Goal: Transaction & Acquisition: Purchase product/service

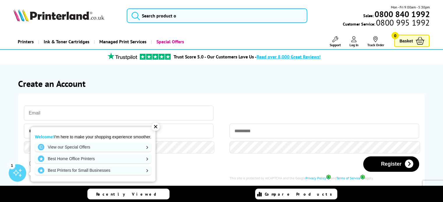
click at [158, 129] on div "✕" at bounding box center [155, 127] width 8 height 8
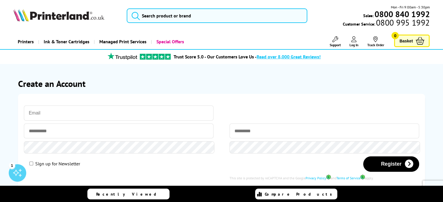
click at [83, 106] on input "email" at bounding box center [119, 113] width 190 height 15
type input "tosin.ajala@commspecng.com"
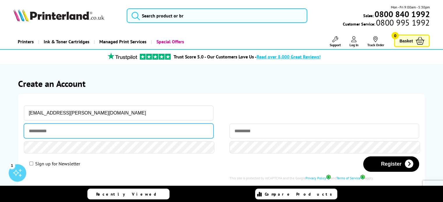
type input "*****"
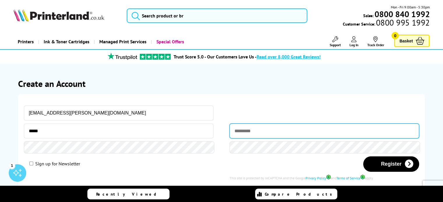
type input "*****"
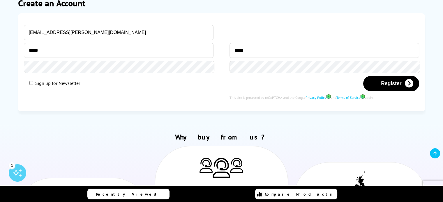
scroll to position [87, 0]
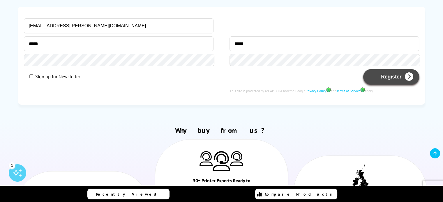
click at [397, 69] on button "Register" at bounding box center [391, 76] width 56 height 15
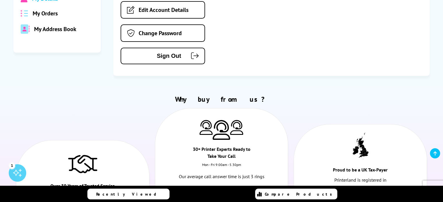
scroll to position [116, 0]
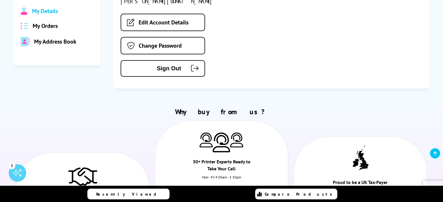
click at [50, 38] on span "My Address Book" at bounding box center [55, 42] width 42 height 8
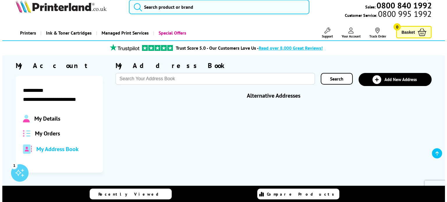
scroll to position [0, 0]
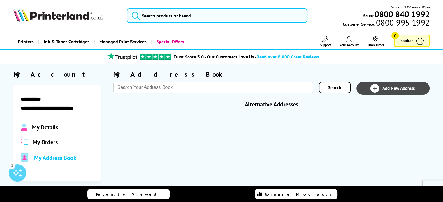
click at [409, 86] on span "Add New Address" at bounding box center [398, 89] width 32 height 6
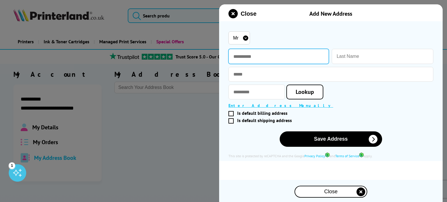
click at [243, 54] on input "text" at bounding box center [279, 56] width 100 height 15
type input "*****"
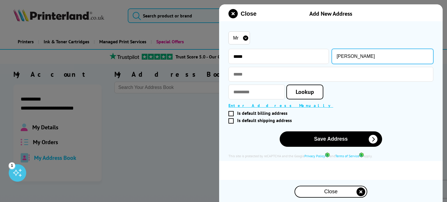
type input "Ajala"
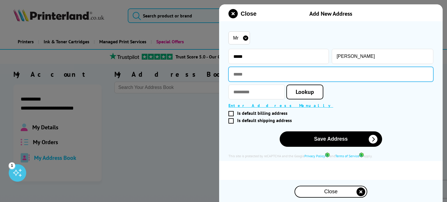
click at [266, 67] on input "text" at bounding box center [331, 74] width 205 height 15
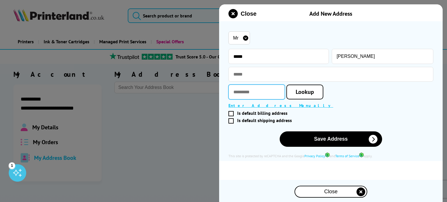
click at [246, 85] on input "text" at bounding box center [257, 92] width 57 height 15
type input "********"
click at [310, 88] on span "Lookup" at bounding box center [305, 92] width 18 height 8
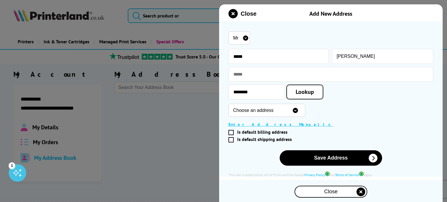
click at [306, 104] on select "Choose an address 38 Bannermill Place, Aberdeen, AB24 5EB 39 Bannermill Place, …" at bounding box center [267, 110] width 77 height 13
select select "GB|RM|B|101918"
click at [229, 104] on select "Choose an address 38 Bannermill Place, Aberdeen, AB24 5EB 39 Bannermill Place, …" at bounding box center [267, 110] width 77 height 13
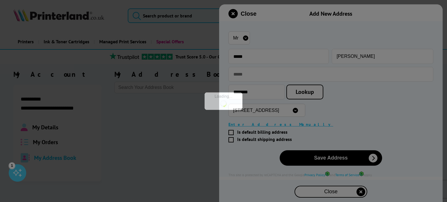
type input "75 Bannermill Place"
type input "Aberdeen"
type input "Aberdeenshire"
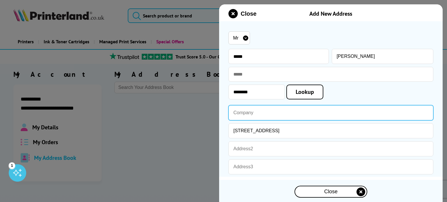
click at [257, 105] on input "text" at bounding box center [331, 112] width 205 height 15
type input "c"
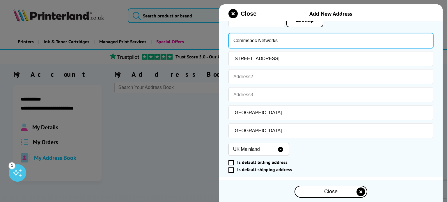
scroll to position [74, 0]
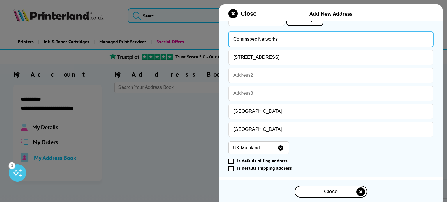
type input "Commspec Networks"
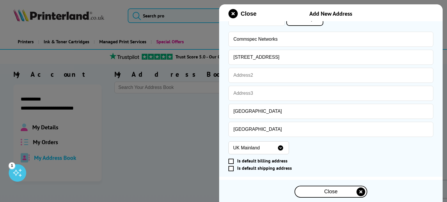
click at [387, 140] on div "UK Mainland ROI Isle of Man Isle of Wight Jersey Scottish Islands Guernsey NI" at bounding box center [331, 148] width 205 height 16
click at [266, 142] on select "UK Mainland ROI Isle of Man Isle of Wight Jersey Scottish Islands Guernsey NI" at bounding box center [259, 148] width 61 height 13
select select "Scottish Islands"
click at [229, 142] on select "UK Mainland ROI Isle of Man Isle of Wight Jersey Scottish Islands Guernsey NI" at bounding box center [259, 148] width 61 height 13
click at [230, 166] on span at bounding box center [231, 168] width 5 height 5
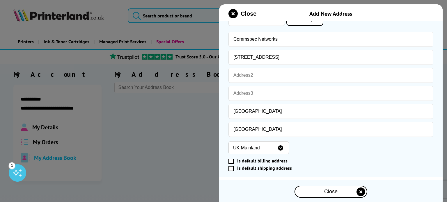
click at [230, 169] on input "Is default shipping address" at bounding box center [330, 169] width 200 height 0
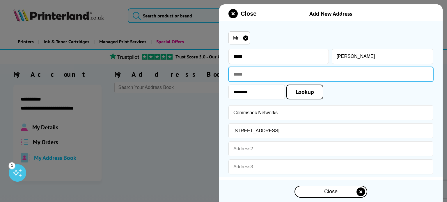
click at [296, 70] on input "text" at bounding box center [331, 74] width 205 height 15
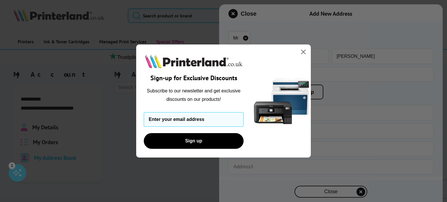
click at [304, 53] on icon "Close dialog" at bounding box center [304, 52] width 4 height 4
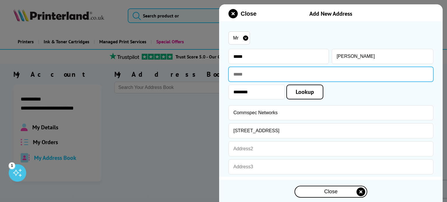
click at [249, 69] on input "text" at bounding box center [331, 74] width 205 height 15
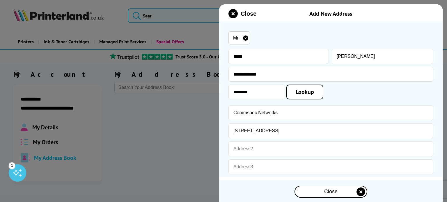
click at [350, 88] on div "******** Lookup" at bounding box center [331, 92] width 205 height 15
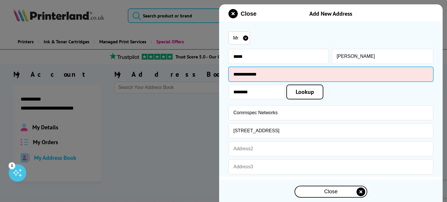
click at [321, 68] on input "**********" at bounding box center [331, 74] width 205 height 15
click at [237, 68] on input "**********" at bounding box center [331, 74] width 205 height 15
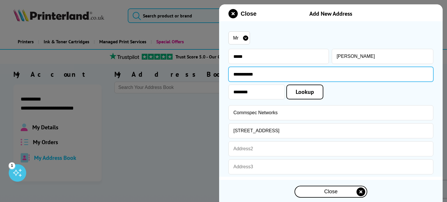
type input "**********"
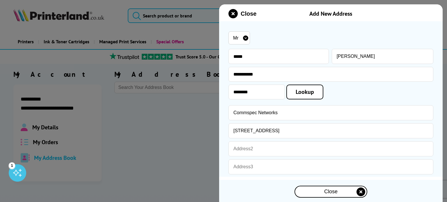
click at [367, 88] on div "******** Lookup" at bounding box center [331, 92] width 205 height 15
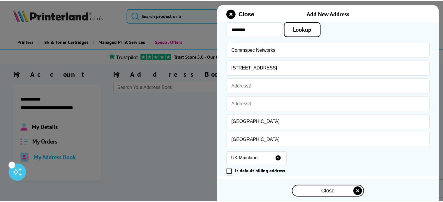
scroll to position [74, 0]
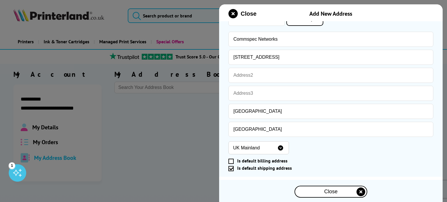
click at [264, 142] on select "UK Mainland ROI Isle of Man Isle of Wight Jersey Scottish Islands Guernsey NI" at bounding box center [259, 148] width 61 height 13
click at [331, 140] on div "UK Mainland ROI Isle of Man Isle of Wight Jersey Scottish Islands Guernsey NI" at bounding box center [331, 148] width 205 height 16
click at [338, 179] on button "Save Address" at bounding box center [331, 186] width 103 height 15
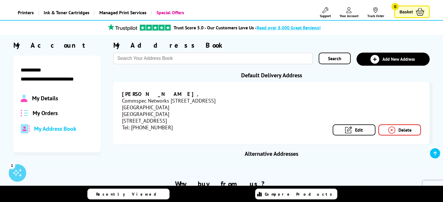
scroll to position [29, 0]
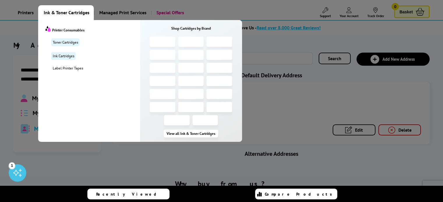
click at [54, 11] on span "Ink & Toner Cartridges" at bounding box center [67, 12] width 46 height 15
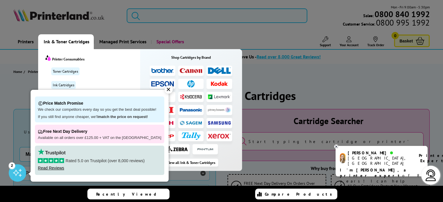
click at [212, 134] on img at bounding box center [219, 136] width 23 height 5
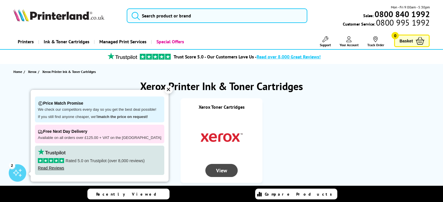
click at [222, 164] on div "View" at bounding box center [221, 170] width 32 height 13
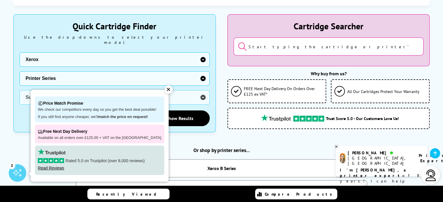
scroll to position [146, 0]
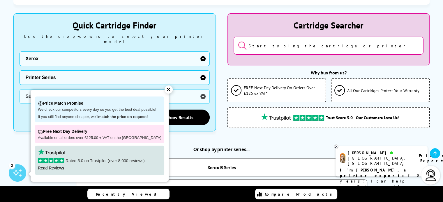
click at [204, 70] on select "Printer Series B Series C Series Phaser Series VersaLink Series WorkCentre Seri…" at bounding box center [115, 77] width 190 height 15
select select "37232"
click at [20, 70] on select "Printer Series B Series C Series Phaser Series VersaLink Series WorkCentre Seri…" at bounding box center [115, 77] width 190 height 15
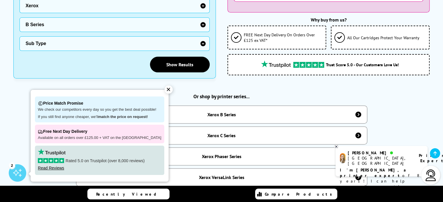
scroll to position [204, 0]
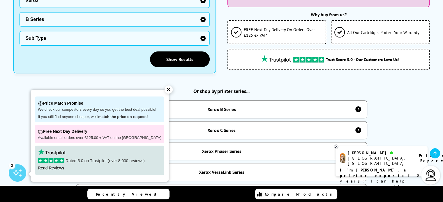
click at [207, 31] on select "Sub Type Xerox B205 Xerox B210 Xerox B215 Xerox B225 Xerox B230 Xerox B235 Xero…" at bounding box center [115, 38] width 190 height 15
select select "38177"
click at [20, 31] on select "Sub Type Xerox B205 Xerox B210 Xerox B215 Xerox B225 Xerox B230 Xerox B235 Xero…" at bounding box center [115, 38] width 190 height 15
click at [184, 52] on link "Show Results" at bounding box center [180, 60] width 60 height 16
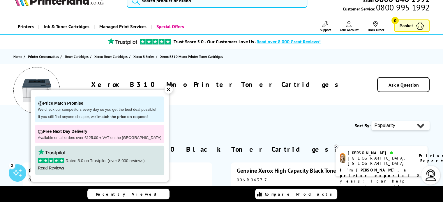
scroll to position [29, 0]
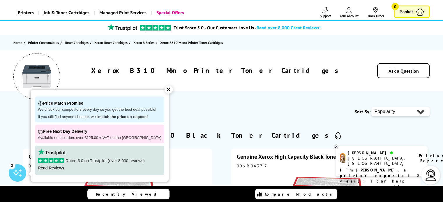
click at [165, 93] on div "✕" at bounding box center [169, 90] width 8 height 8
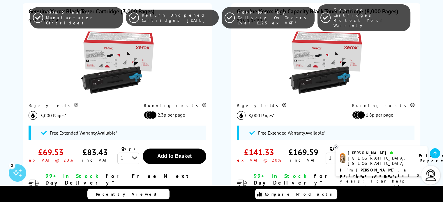
scroll to position [204, 0]
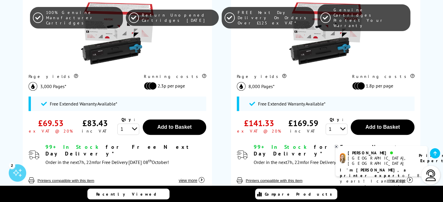
click at [134, 124] on select "1 2 3 4 5 6 7 8 9 10" at bounding box center [128, 129] width 22 height 11
select select "5"
click at [117, 124] on select "1 2 3 4 5 6 7 8 9 10" at bounding box center [128, 129] width 22 height 11
click at [167, 124] on button "Add to Basket" at bounding box center [175, 127] width 64 height 15
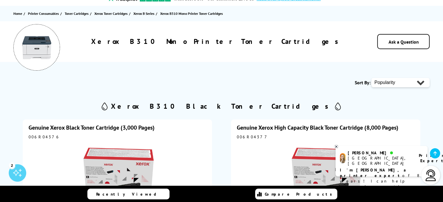
scroll to position [0, 0]
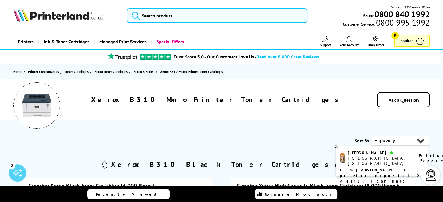
click at [405, 37] on span "Basket" at bounding box center [405, 41] width 13 height 8
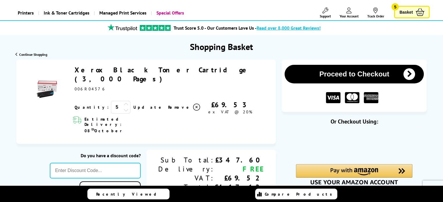
scroll to position [29, 0]
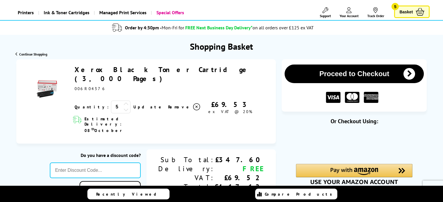
click at [351, 65] on button "Proceed to Checkout" at bounding box center [354, 74] width 139 height 19
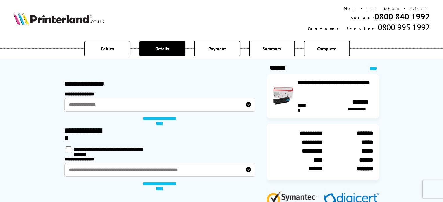
click at [249, 103] on label "**********" at bounding box center [159, 105] width 191 height 14
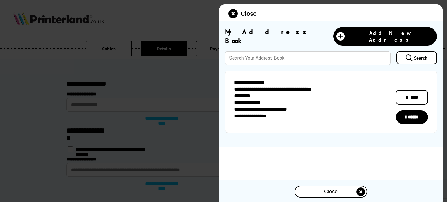
click at [412, 111] on link "******" at bounding box center [412, 117] width 32 height 13
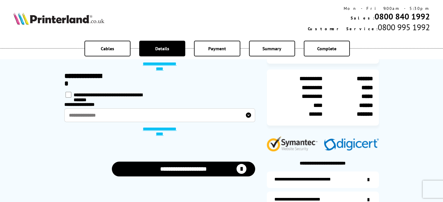
scroll to position [58, 0]
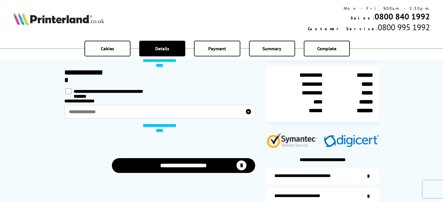
click at [248, 114] on label "**********" at bounding box center [159, 112] width 191 height 14
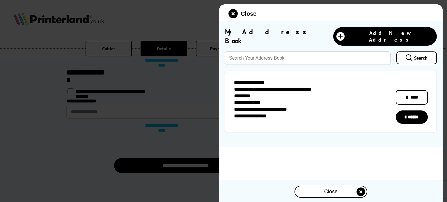
click at [407, 112] on link "******" at bounding box center [412, 117] width 32 height 13
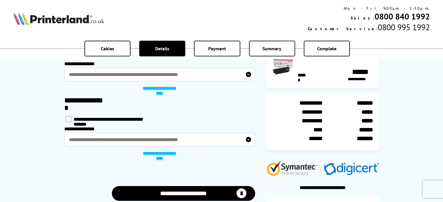
scroll to position [29, 0]
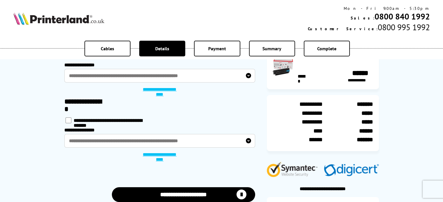
click at [99, 47] on div "Cables" at bounding box center [107, 49] width 46 height 16
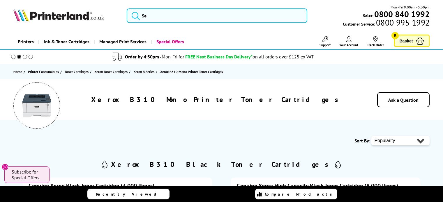
select select "5"
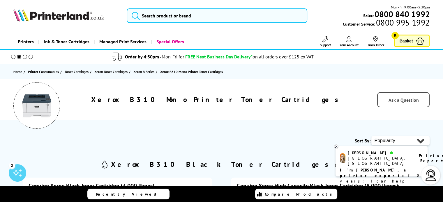
click at [399, 97] on span "Ask a Question" at bounding box center [403, 100] width 30 height 6
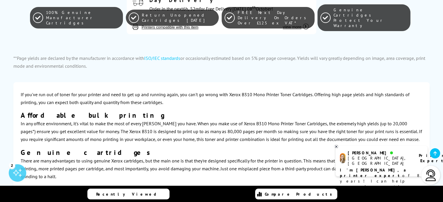
scroll to position [848, 0]
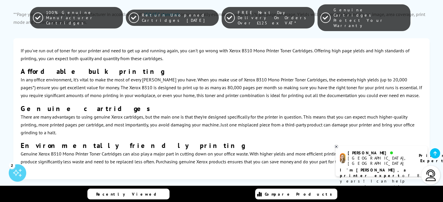
click at [379, 168] on b "I'm [PERSON_NAME], a printer expert" at bounding box center [374, 173] width 68 height 11
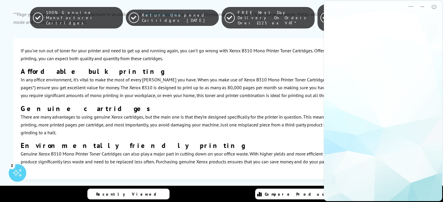
scroll to position [0, 0]
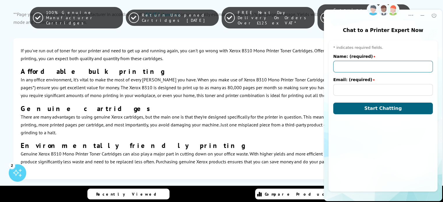
click at [364, 66] on input "Name: (required)" at bounding box center [383, 67] width 100 height 12
type input "[PERSON_NAME]"
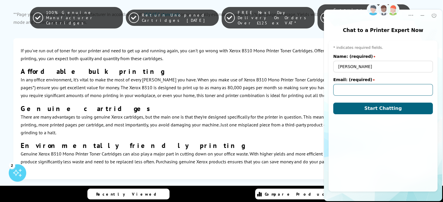
type input "[EMAIL_ADDRESS][PERSON_NAME][DOMAIN_NAME]"
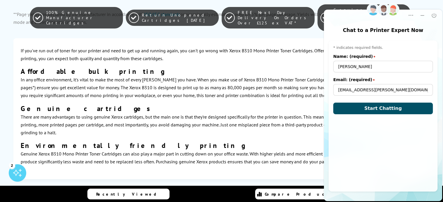
click at [384, 110] on span "Start Chatting" at bounding box center [383, 109] width 38 height 6
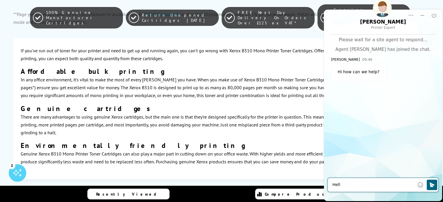
type textarea "Hello"
type textarea "I need to make some enquiries"
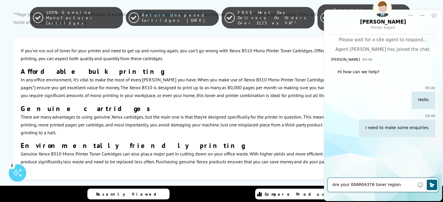
type textarea "Are your 006R04376 toner region locked?"
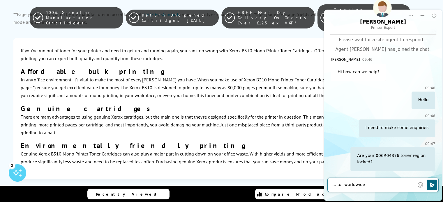
type textarea ".....or worldwide?"
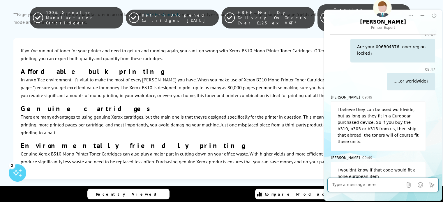
scroll to position [115, 0]
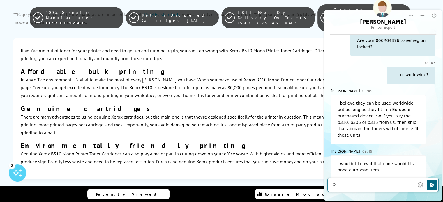
type textarea "Ok"
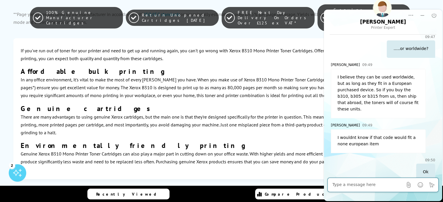
scroll to position [143, 0]
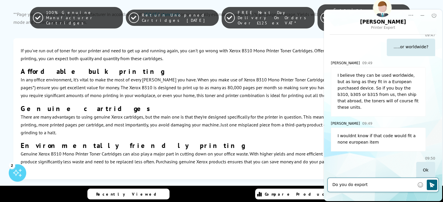
type textarea "Do you do export?"
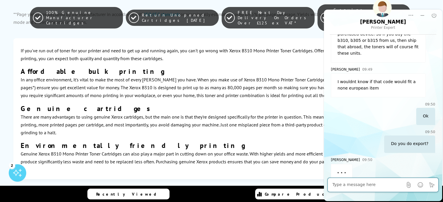
scroll to position [199, 0]
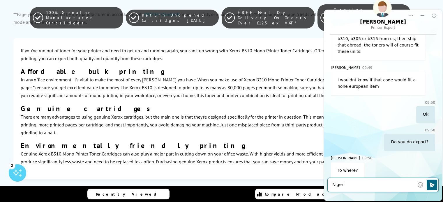
type textarea "[GEOGRAPHIC_DATA]"
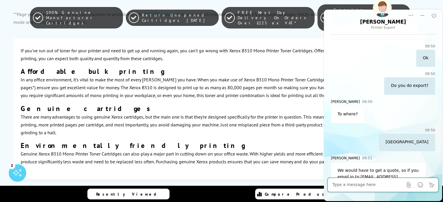
scroll to position [275, 0]
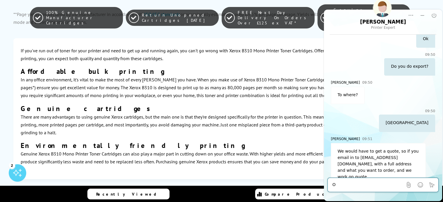
type textarea "Ok"
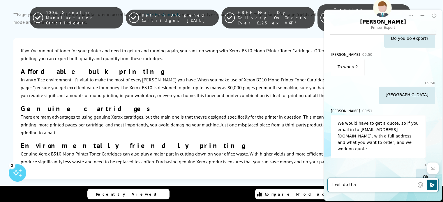
type textarea "I will do that"
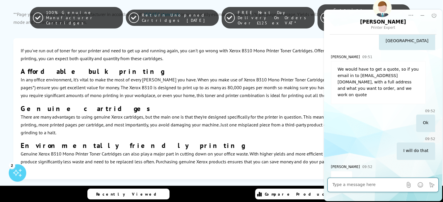
scroll to position [359, 0]
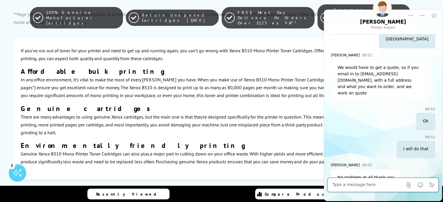
click at [369, 185] on textarea "Message input field. Type your text here and use the Send button to send." at bounding box center [367, 185] width 70 height 6
type textarea "You welcome"
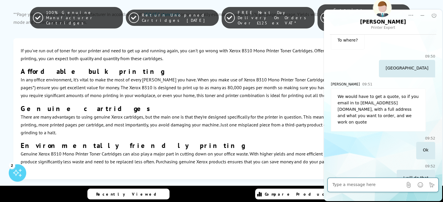
scroll to position [329, 0]
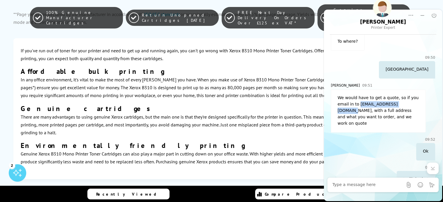
drag, startPoint x: 400, startPoint y: 95, endPoint x: 358, endPoint y: 97, distance: 42.0
click at [358, 97] on div "We would have to get a quote, so if you email in to [EMAIL_ADDRESS][DOMAIN_NAME…" at bounding box center [378, 111] width 95 height 43
copy div "[EMAIL_ADDRESS][DOMAIN_NAME]"
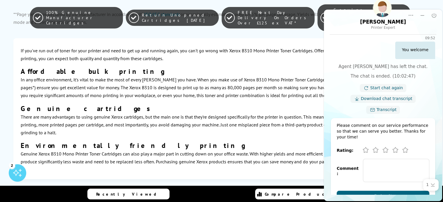
scroll to position [517, 0]
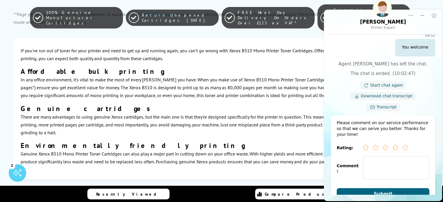
click at [405, 145] on icon "Excellent" at bounding box center [405, 147] width 5 height 5
click at [388, 191] on span "Submit" at bounding box center [383, 194] width 19 height 6
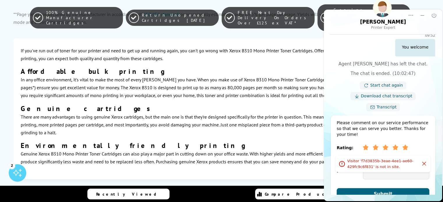
click at [385, 84] on div "Error Visitor 'f7d3835b-3eae-4ee1-ae60-429fc9c6f831' is not in site." at bounding box center [383, 89] width 95 height 167
click at [379, 149] on div "Error Visitor 'f7d3835b-3eae-4ee1-ae60-429fc9c6f831' is not in site." at bounding box center [383, 89] width 95 height 167
click at [423, 166] on icon "Click to close the system error message" at bounding box center [424, 164] width 6 height 6
click at [381, 191] on span "Submit" at bounding box center [383, 194] width 19 height 6
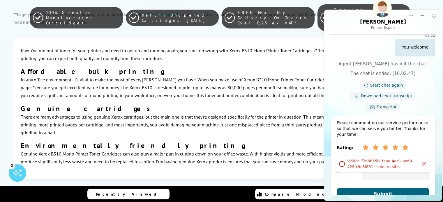
click at [426, 162] on icon "Click to close the system error message" at bounding box center [424, 164] width 6 height 6
click at [389, 93] on link "Download chat transcript" at bounding box center [387, 96] width 52 height 6
click at [381, 105] on link "Transcript" at bounding box center [387, 108] width 20 height 6
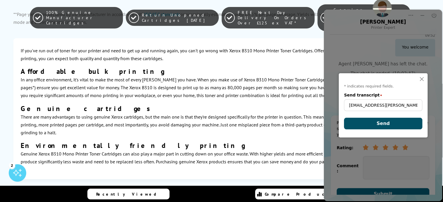
click at [393, 121] on button "Send" at bounding box center [383, 124] width 78 height 12
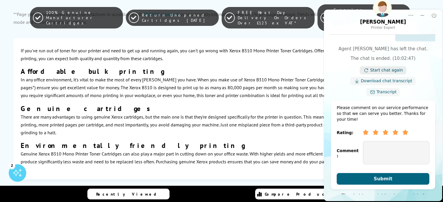
scroll to position [533, 0]
click at [388, 176] on span "Submit" at bounding box center [383, 179] width 19 height 6
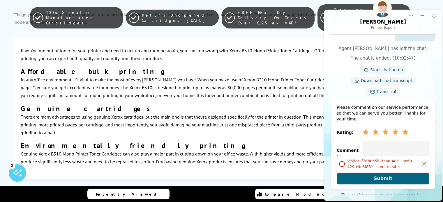
click at [426, 163] on icon "Click to close the system error message" at bounding box center [424, 164] width 6 height 6
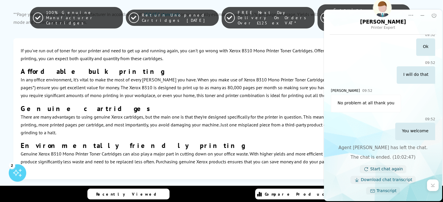
scroll to position [466, 0]
